Goal: Information Seeking & Learning: Learn about a topic

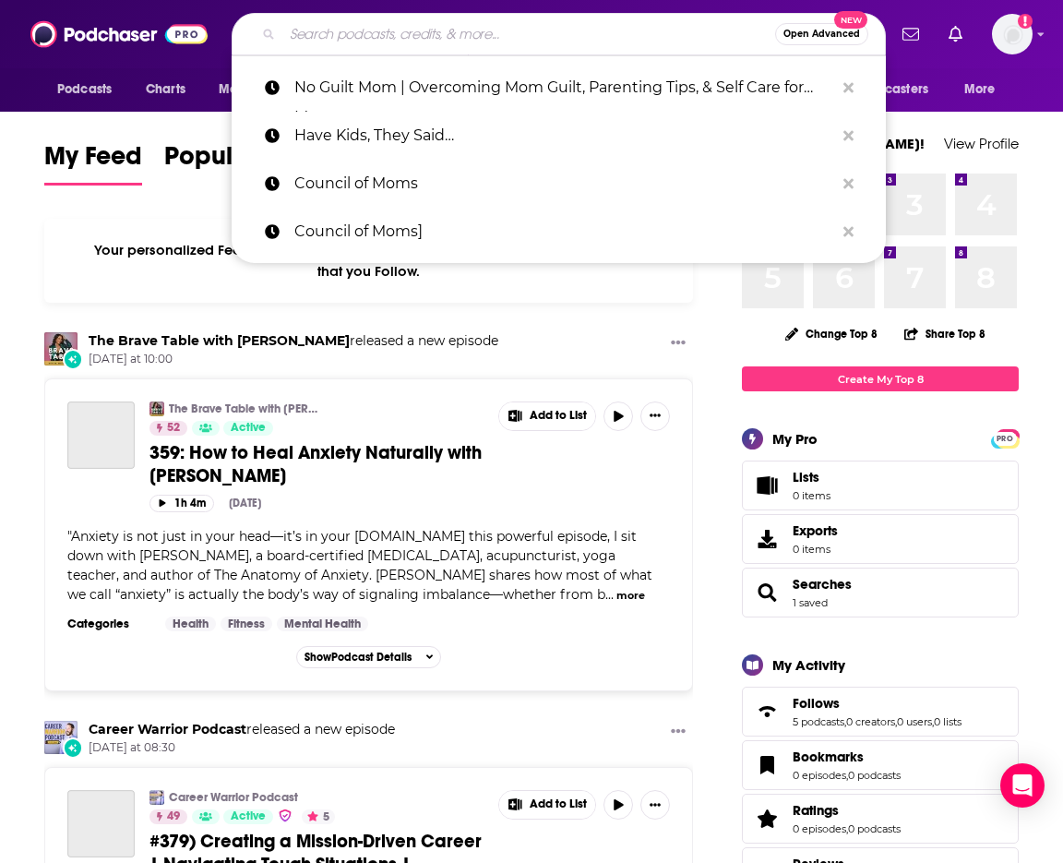
drag, startPoint x: 380, startPoint y: 22, endPoint x: 390, endPoint y: 22, distance: 10.2
click at [390, 22] on input "Search podcasts, credits, & more..." at bounding box center [528, 34] width 493 height 30
type input "k"
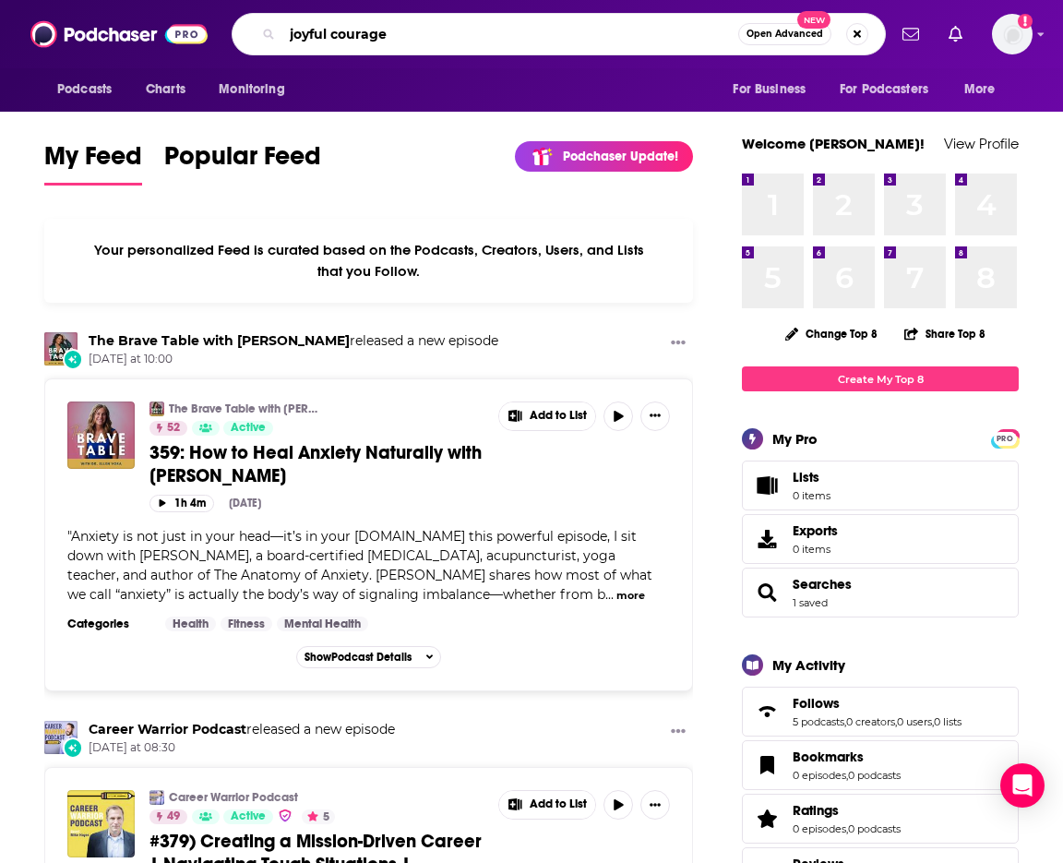
type input "joyful courage"
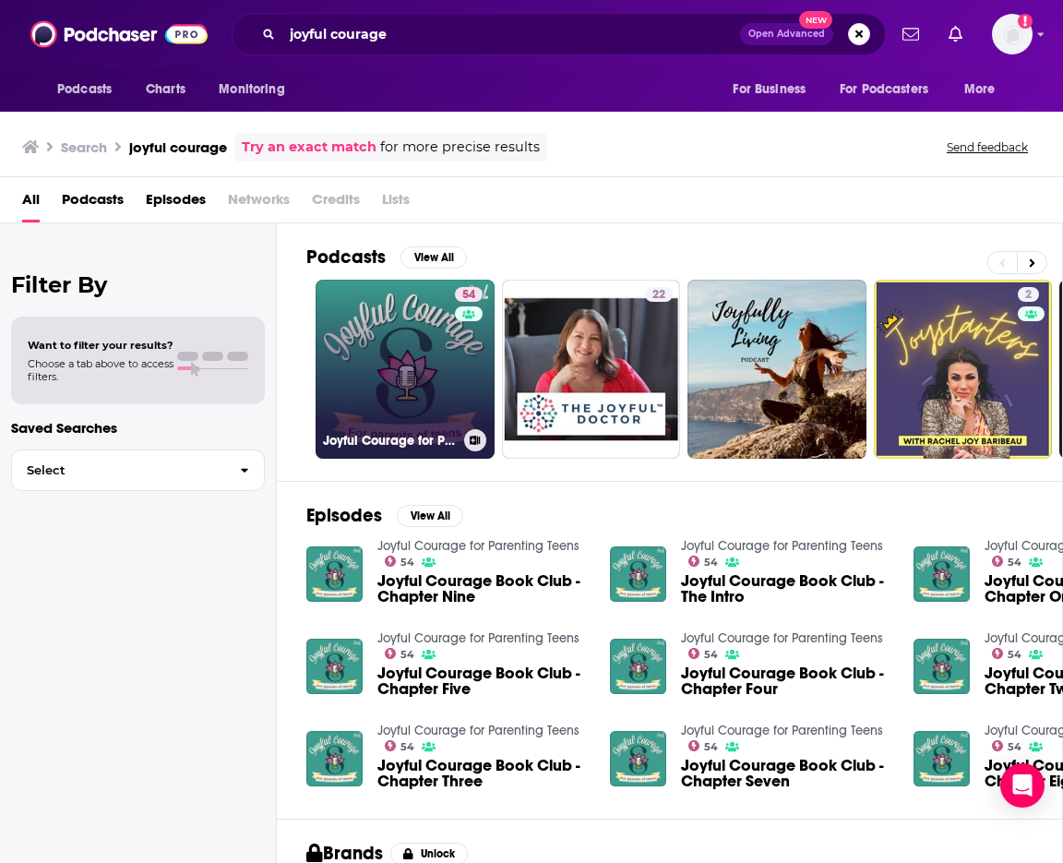
drag, startPoint x: 456, startPoint y: 438, endPoint x: 443, endPoint y: 418, distance: 24.1
click at [443, 418] on link "54 Joyful Courage for Parenting Teens" at bounding box center [405, 369] width 179 height 179
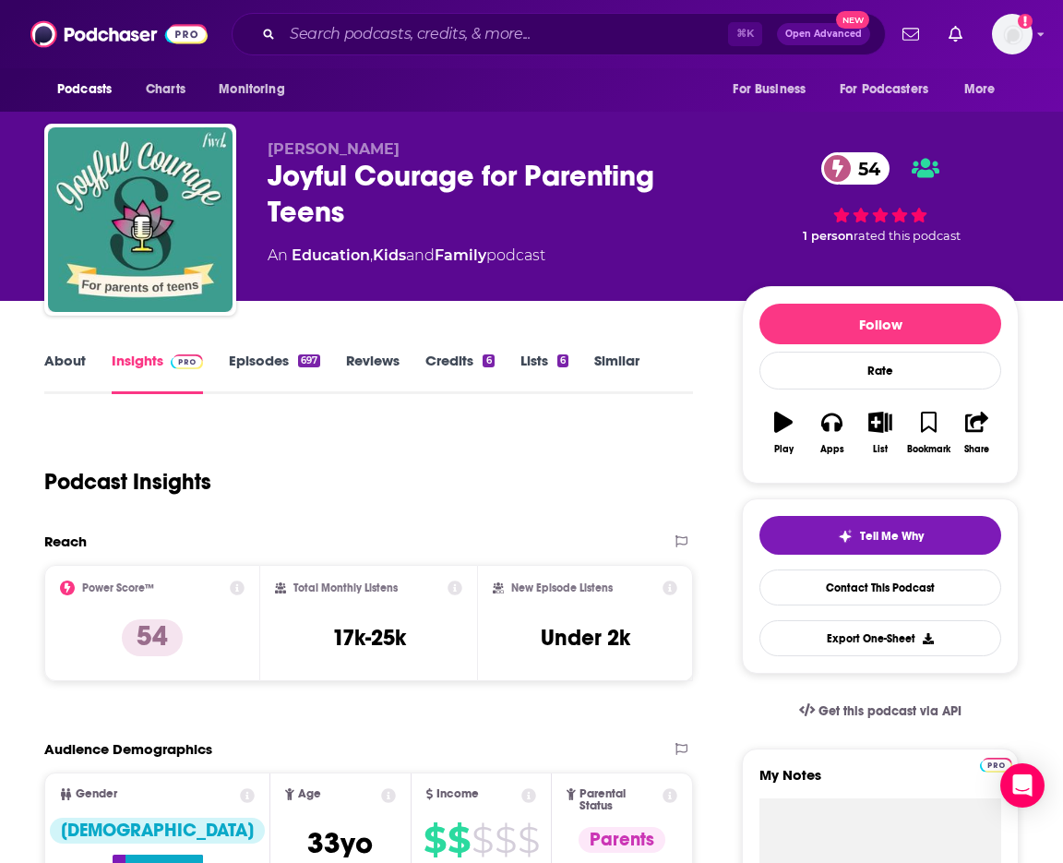
click at [243, 369] on link "Episodes 697" at bounding box center [274, 373] width 91 height 42
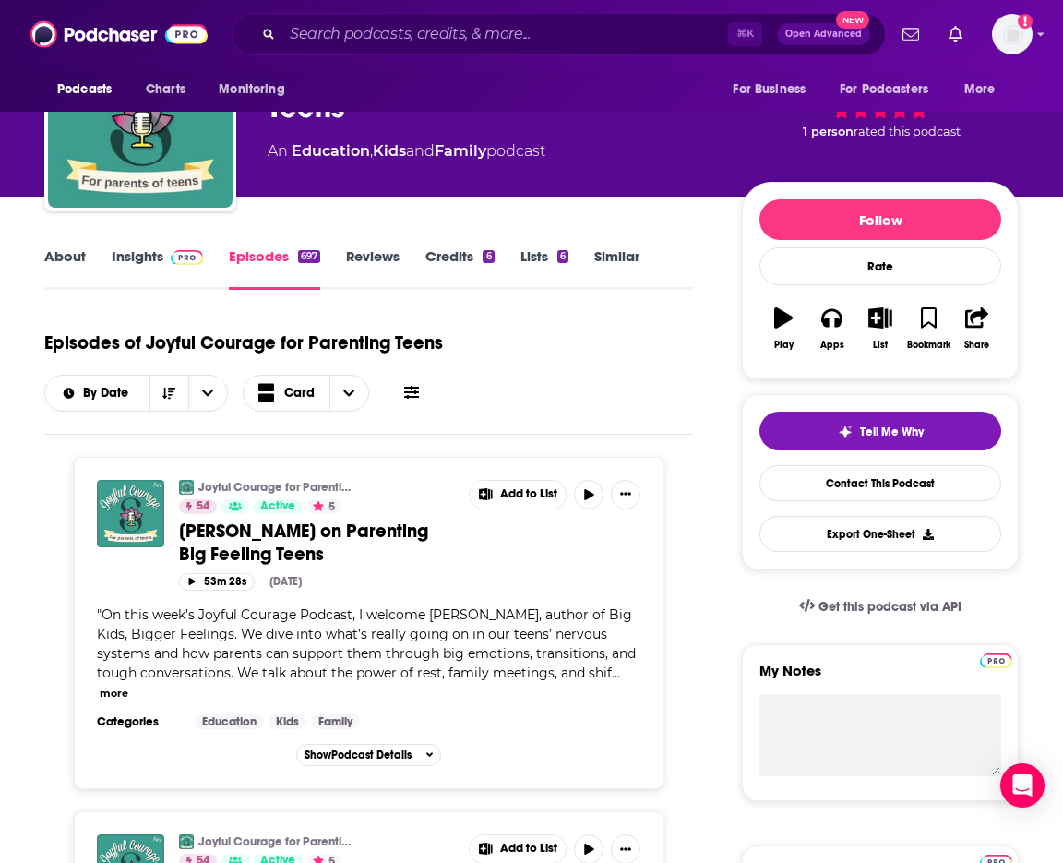
scroll to position [102, 0]
